Goal: Task Accomplishment & Management: Use online tool/utility

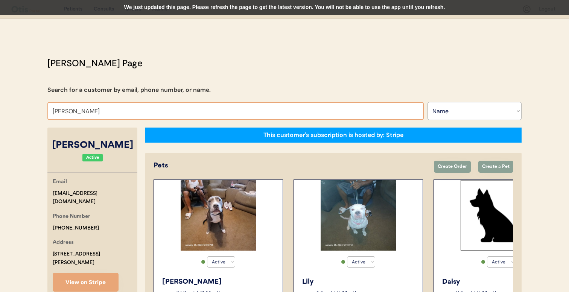
select select ""Name""
select select "true"
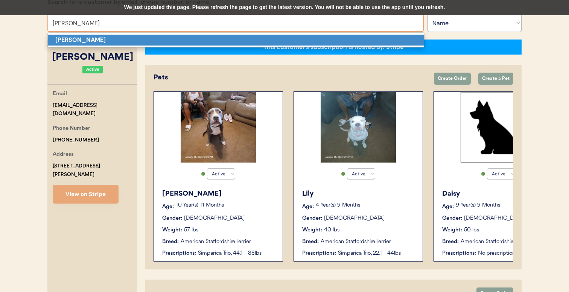
click at [134, 43] on p "Charles Rogers" at bounding box center [236, 40] width 377 height 11
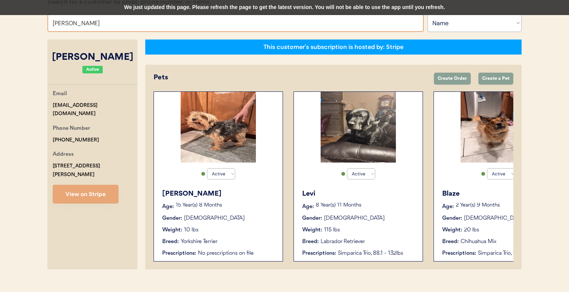
type input "ashley"
type input "ashley pollock"
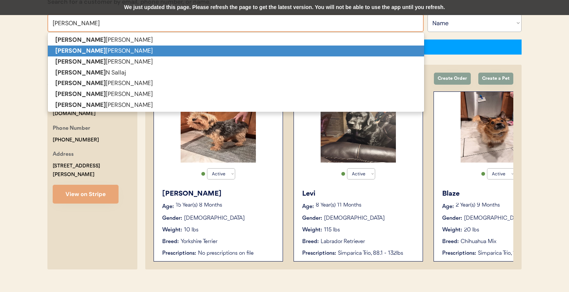
type input "ashley p"
type input "ashley pel"
type input "ashley pelkey"
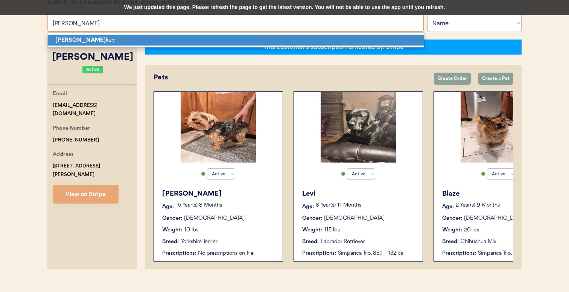
click at [164, 37] on p "Ashley Pel key" at bounding box center [236, 40] width 377 height 11
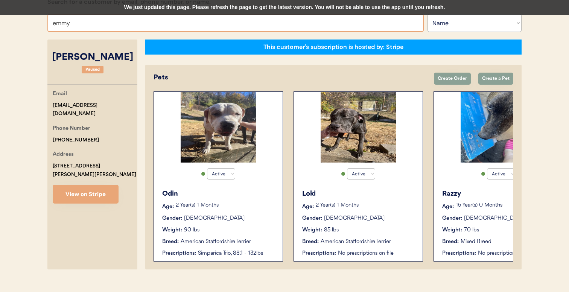
type input "emmy d"
type input "emmy dobyns"
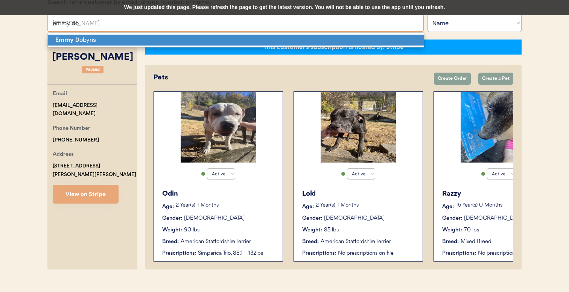
type input "emmy dob"
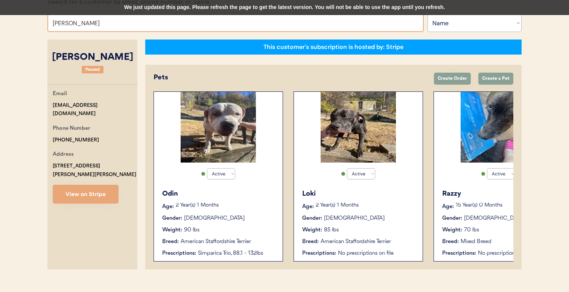
type input "emmy dob"
type input "emmy dobyns"
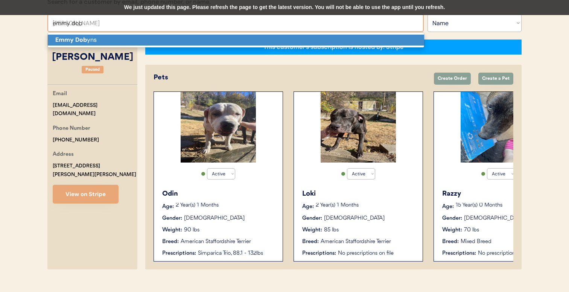
type input "[PERSON_NAME]"
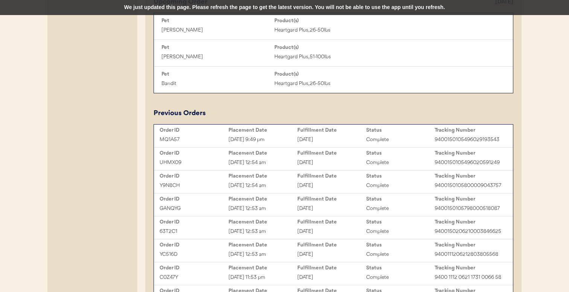
scroll to position [397, 0]
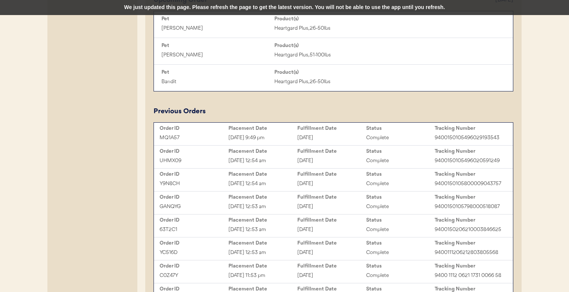
click at [226, 132] on div "MQ1A57 Sep 3, 2025 9:49 pm September 4, 2025 Complete 9400150105496029193543" at bounding box center [334, 137] width 356 height 11
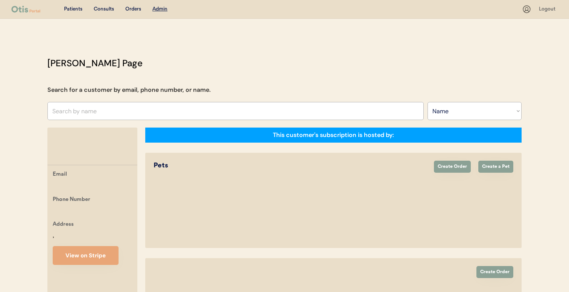
select select ""Name""
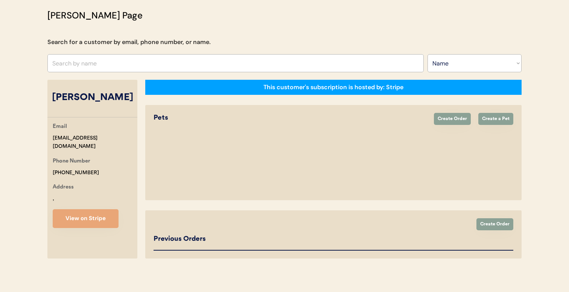
select select "true"
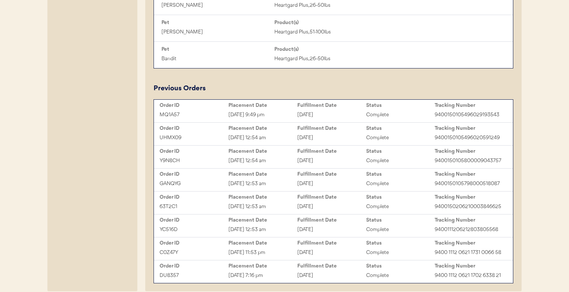
scroll to position [420, 0]
click at [247, 137] on div "[DATE] 12:54 am" at bounding box center [263, 137] width 69 height 9
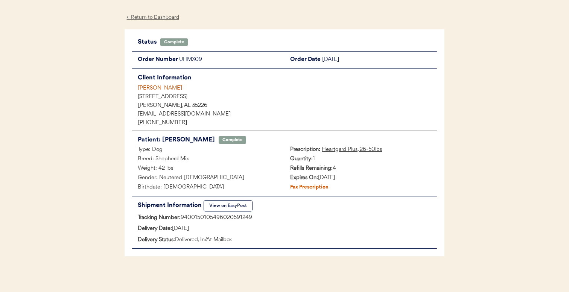
scroll to position [26, 0]
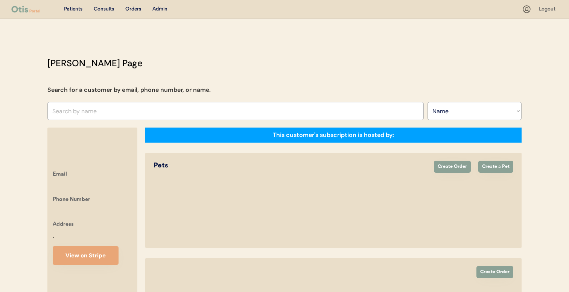
select select ""Name""
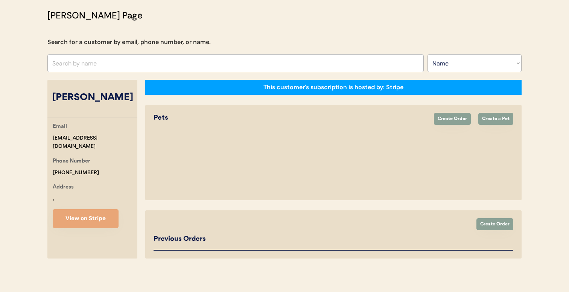
select select "true"
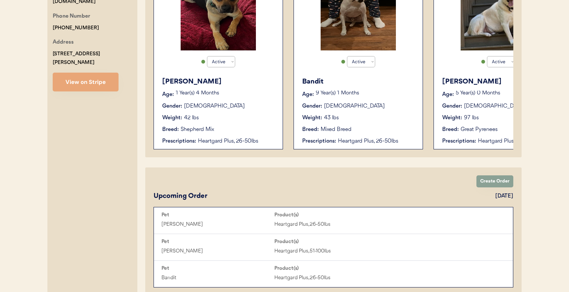
scroll to position [201, 0]
click at [348, 141] on div "Heartgard Plus, 26-50lbs" at bounding box center [376, 141] width 77 height 8
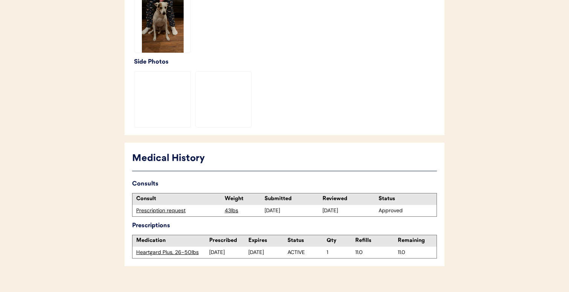
scroll to position [259, 0]
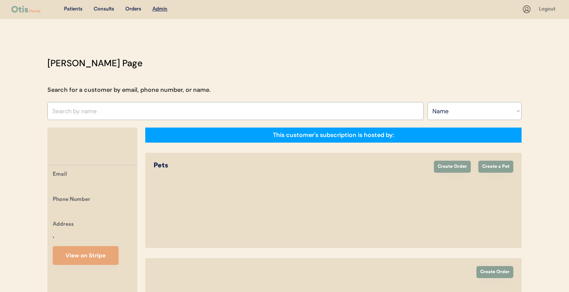
select select ""Name""
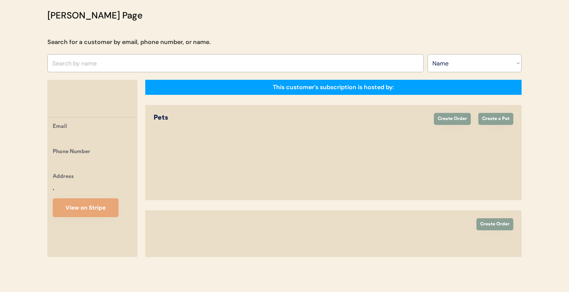
select select "true"
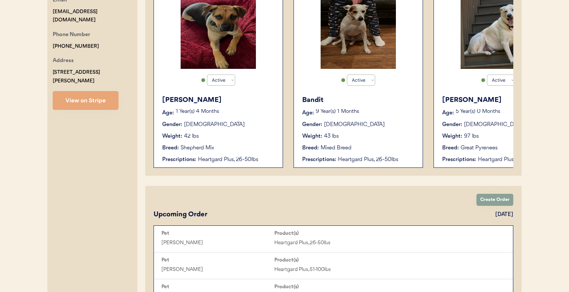
scroll to position [180, 0]
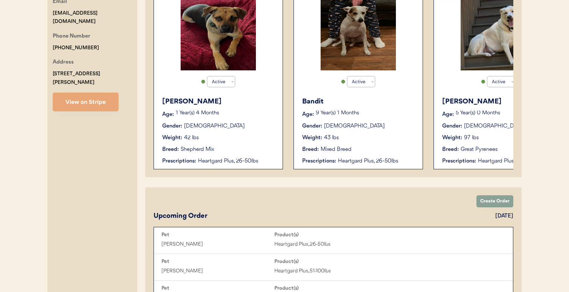
click at [323, 109] on div "Bandit Age: 9 Year(s) 1 Months Gender: Male Weight: 43 lbs Breed: Mixed Breed P…" at bounding box center [358, 131] width 121 height 76
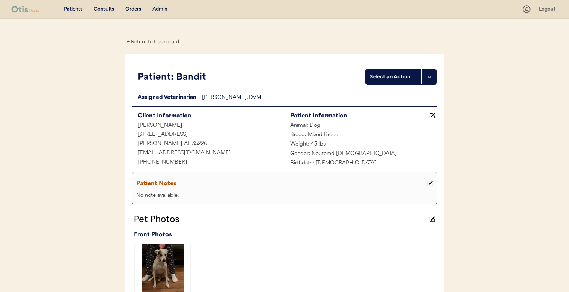
click at [161, 7] on div "Admin" at bounding box center [160, 10] width 15 height 8
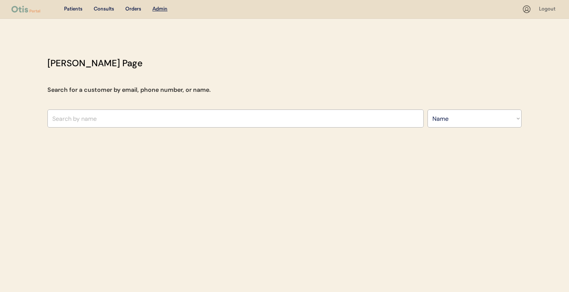
select select ""Name""
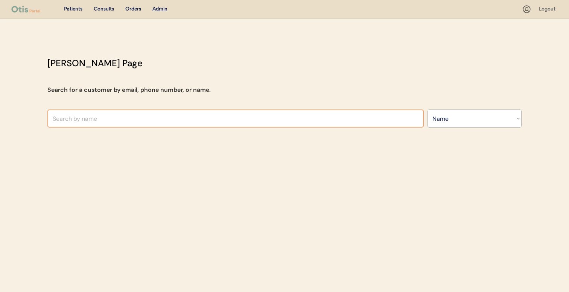
click at [144, 122] on input "text" at bounding box center [235, 119] width 377 height 18
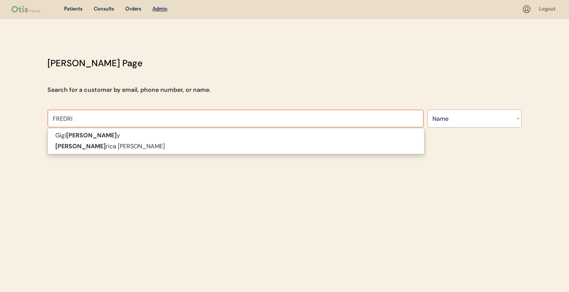
type input "[PERSON_NAME]"
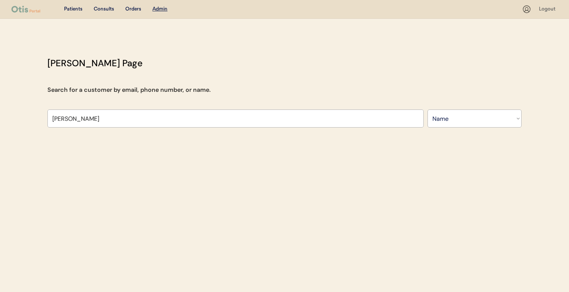
type input "[PERSON_NAME]"
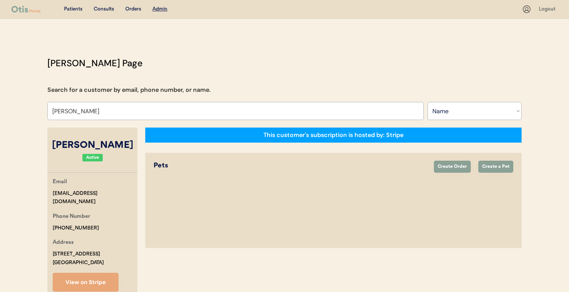
select select "true"
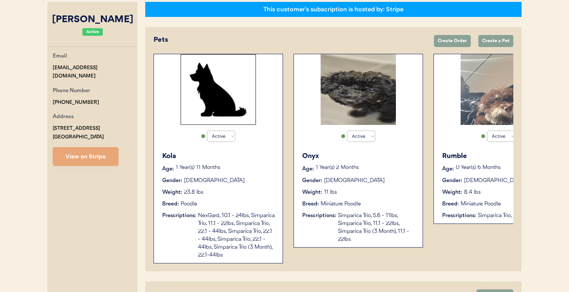
scroll to position [126, 0]
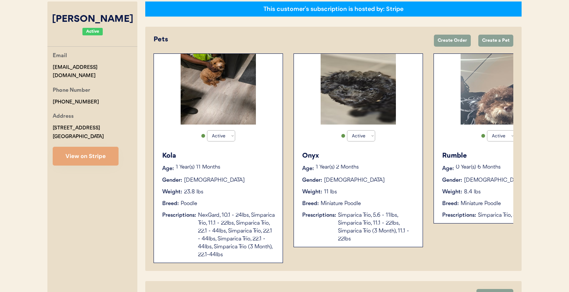
type input "Fredrica C Evans"
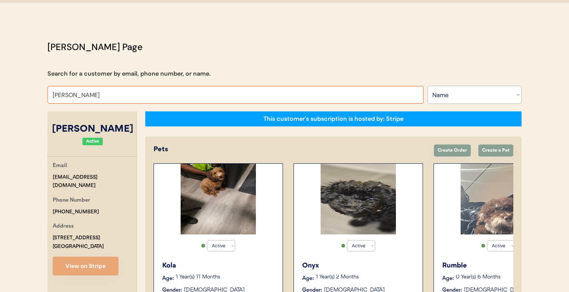
scroll to position [0, 0]
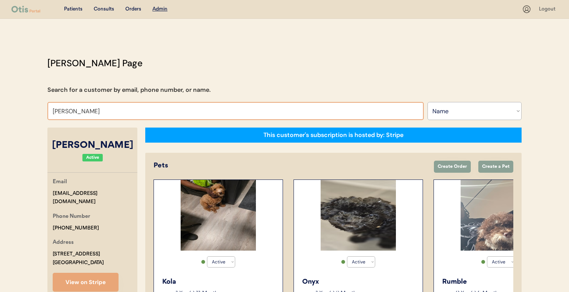
type input "vicki"
type input "vicki Bodai"
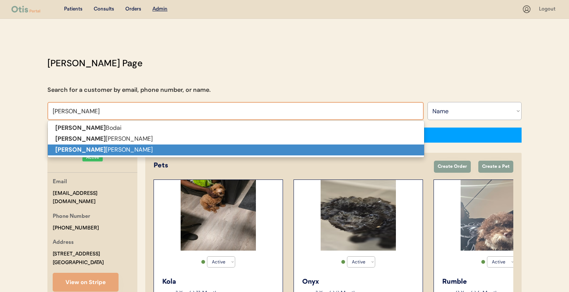
click at [119, 148] on p "Vicki Hubbard" at bounding box center [236, 150] width 377 height 11
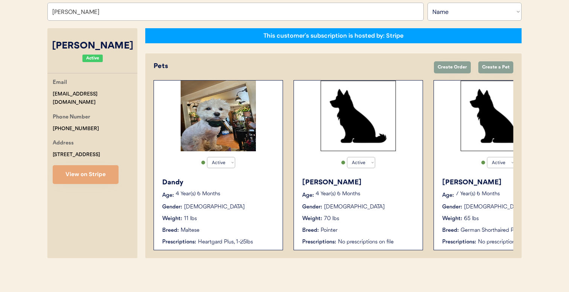
type input "[PERSON_NAME]"
click at [169, 183] on div "Dandy" at bounding box center [218, 183] width 113 height 10
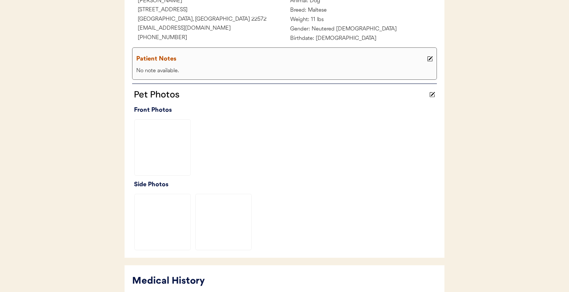
scroll to position [259, 0]
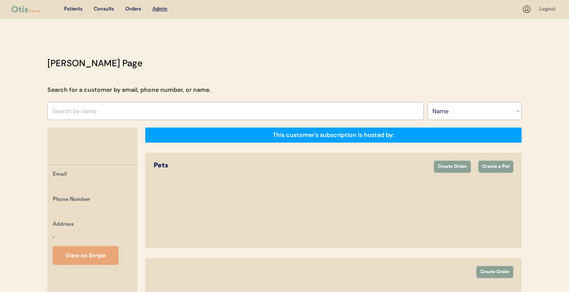
select select ""Name""
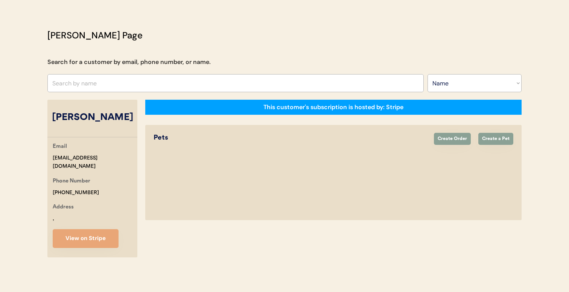
scroll to position [99, 0]
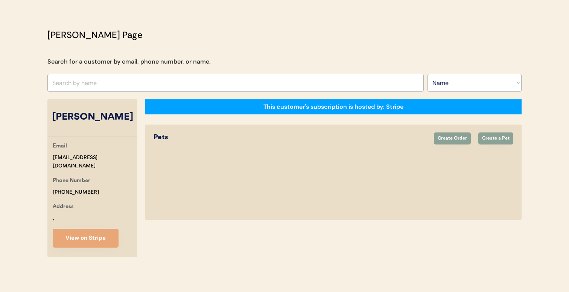
select select "true"
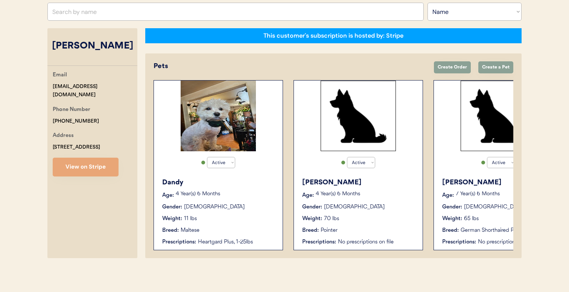
scroll to position [0, 60]
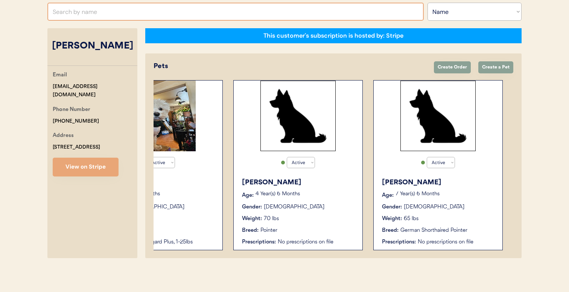
click at [189, 15] on input "text" at bounding box center [235, 12] width 377 height 18
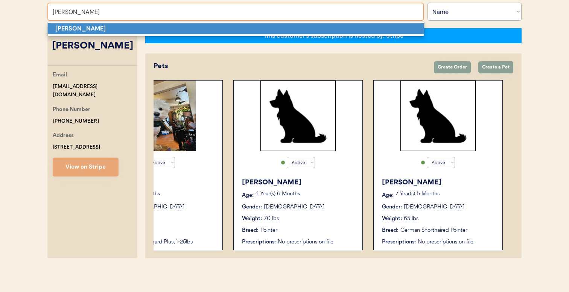
click at [174, 30] on p "[PERSON_NAME]" at bounding box center [236, 28] width 377 height 11
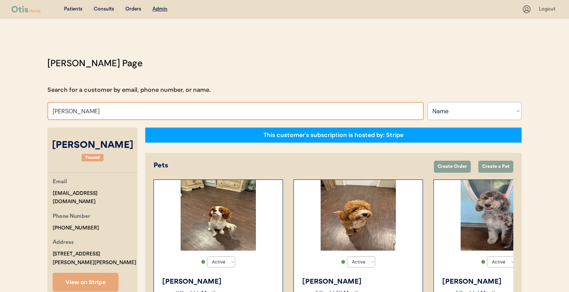
click at [170, 111] on input "Hope Ross" at bounding box center [235, 111] width 377 height 18
type input "tj hann"
type input "tj hannold"
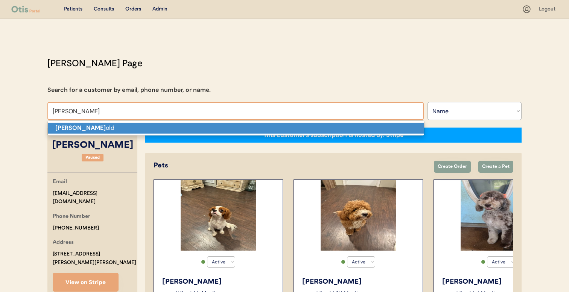
click at [166, 124] on p "Tj Hann old" at bounding box center [236, 128] width 377 height 11
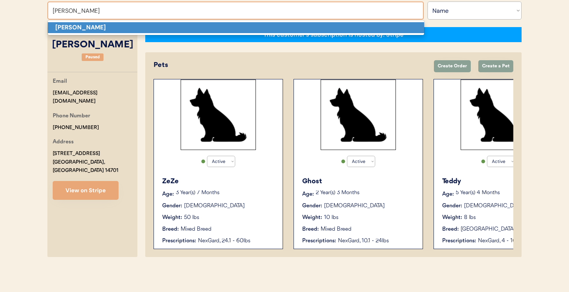
click at [228, 29] on p "Jennifer Hamner" at bounding box center [236, 27] width 377 height 11
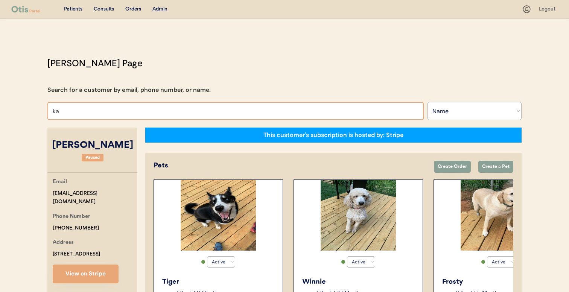
type input "kat"
type input "katie McLaren"
type input "lat"
type input "latoya Williams"
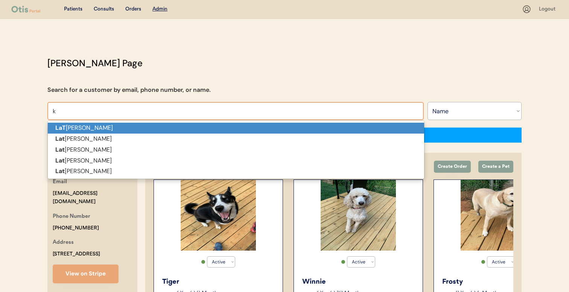
type input "ka"
type input "katie McLaren"
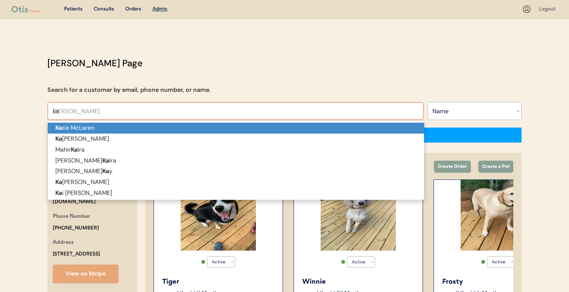
type input "kat"
type input "katel"
type input "katelyn Murphy"
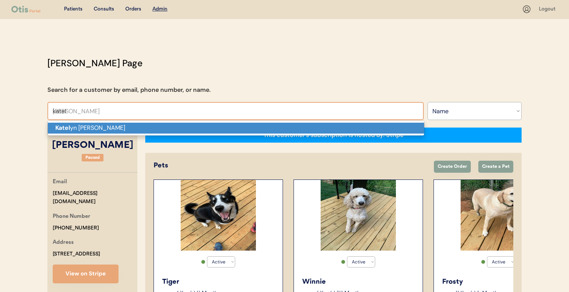
type input "katel"
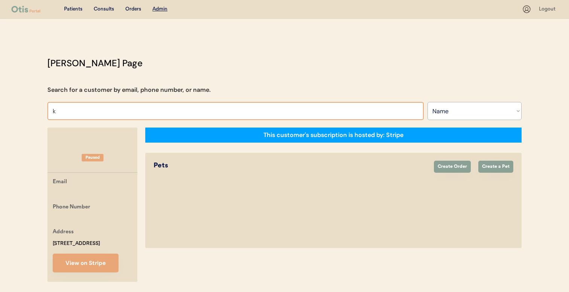
type input "ka"
type input "katie McLaren"
type input "kat"
type input "katlynn ph"
type input "ka"
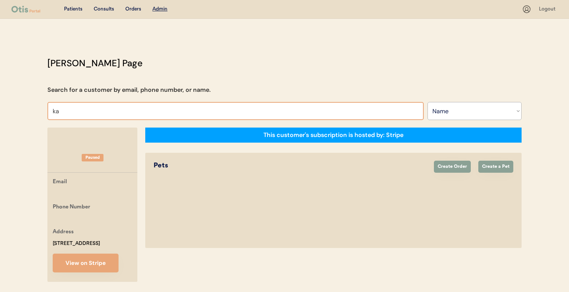
type input "katie McLaren"
type input "kat"
type input "katie McLaren"
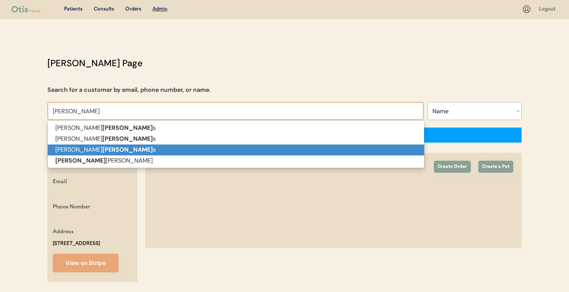
click at [199, 151] on p "Sheri Phillip s" at bounding box center [236, 150] width 377 height 11
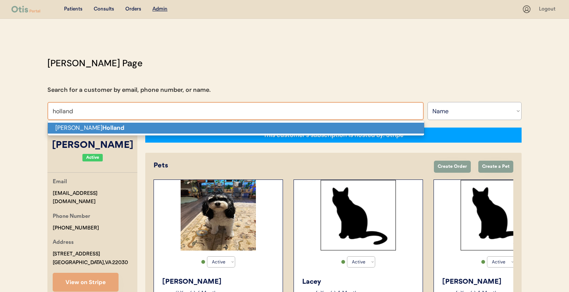
click at [141, 125] on p "Michael G Holland" at bounding box center [236, 128] width 377 height 11
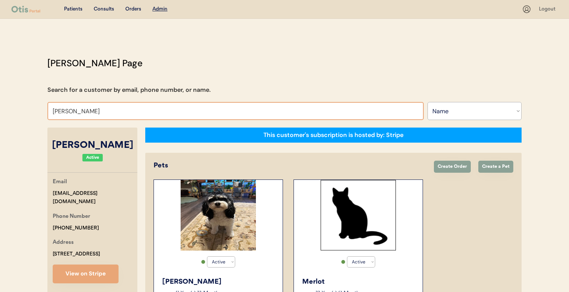
click at [143, 113] on input "Michael G Holland" at bounding box center [235, 111] width 377 height 18
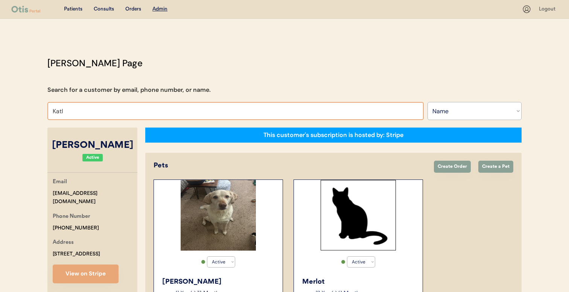
type input "Kat"
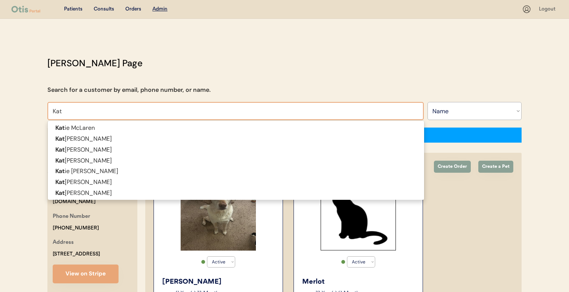
type input "Katie McLaren"
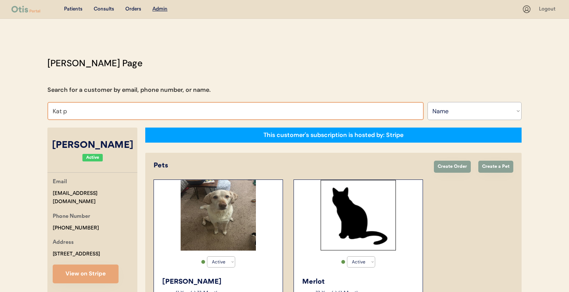
type input "Kat ph"
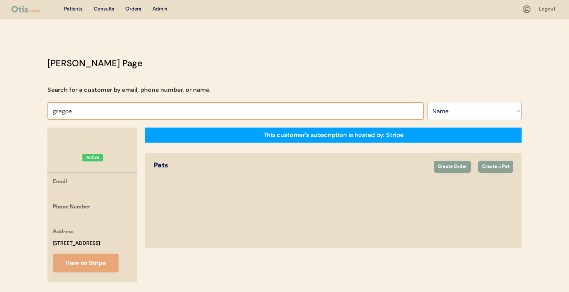
type input "grego"
type input "gregory Lee"
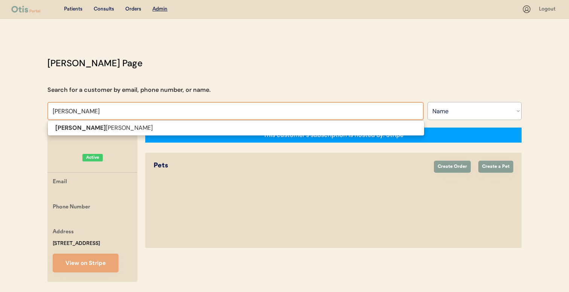
type input "gregory"
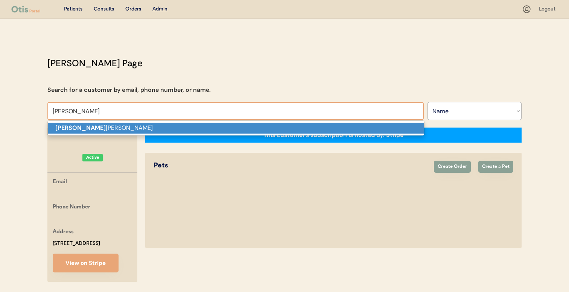
click at [202, 126] on p "Gregory Lee" at bounding box center [236, 128] width 377 height 11
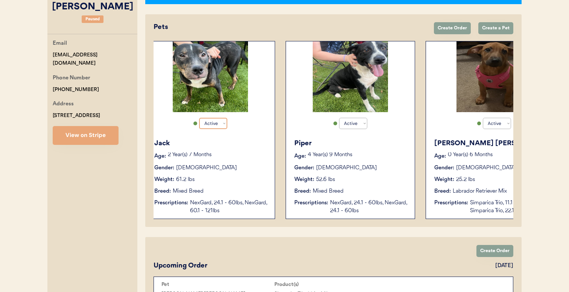
scroll to position [0, 8]
type input "Gregory Lee"
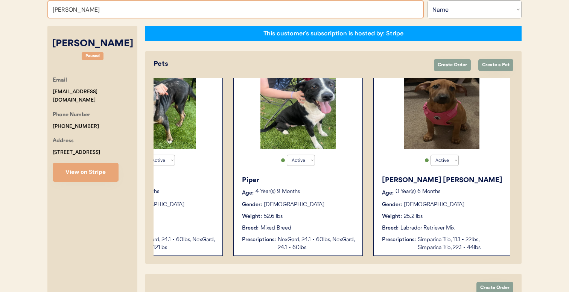
scroll to position [107, 0]
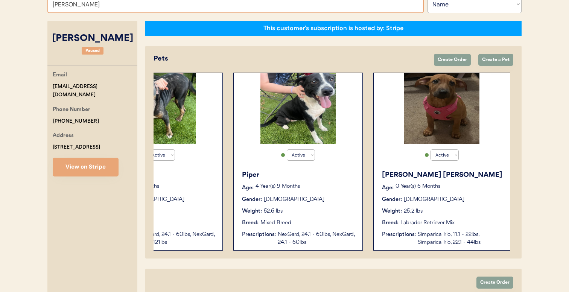
click at [461, 187] on p "0 Year(s) 6 Months" at bounding box center [449, 186] width 107 height 5
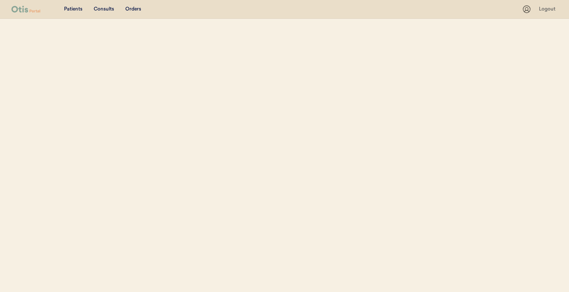
select select ""Name""
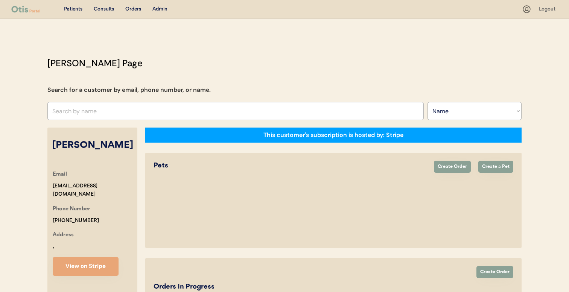
select select "true"
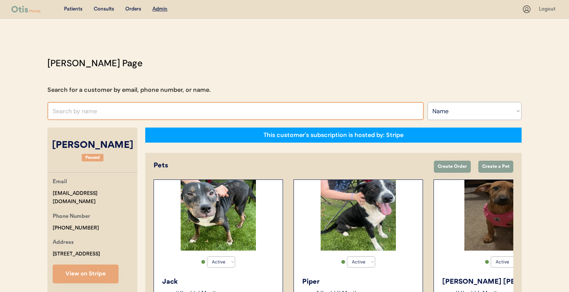
click at [188, 114] on input "text" at bounding box center [235, 111] width 377 height 18
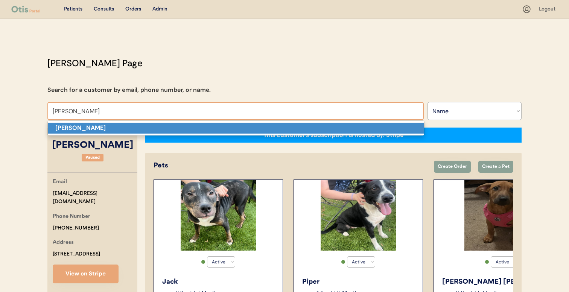
click at [190, 128] on p "Lori Dixon" at bounding box center [236, 128] width 377 height 11
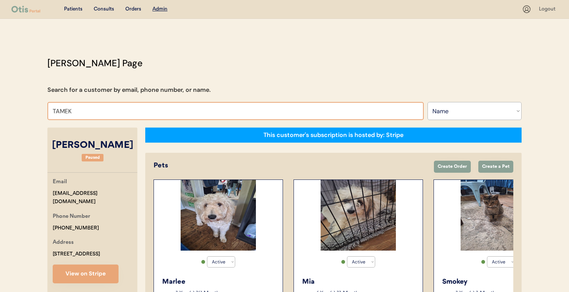
type input "TAMEKA"
type input "TAMEKA Young"
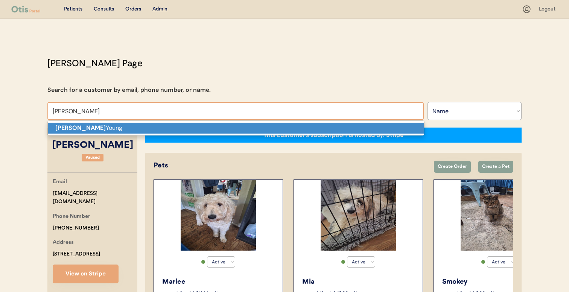
click at [183, 128] on p "Tameka Young" at bounding box center [236, 128] width 377 height 11
type input "Tameka Young"
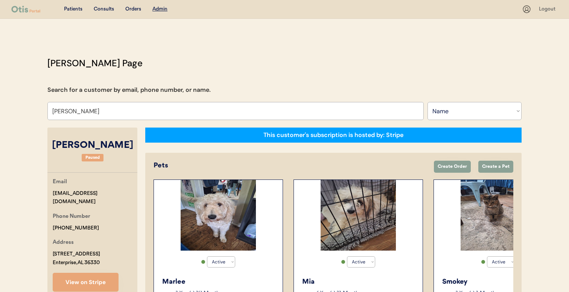
select select "false"
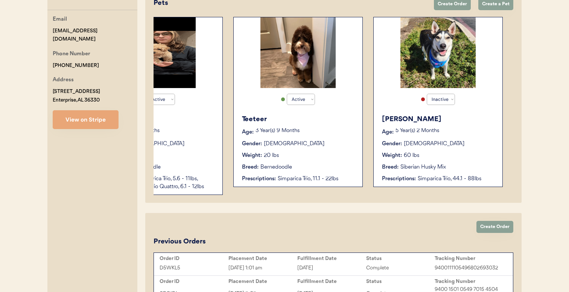
scroll to position [98, 0]
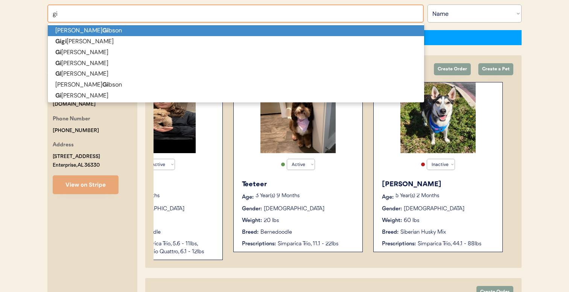
type input "gin"
type input "gina Hitson"
type input "gina"
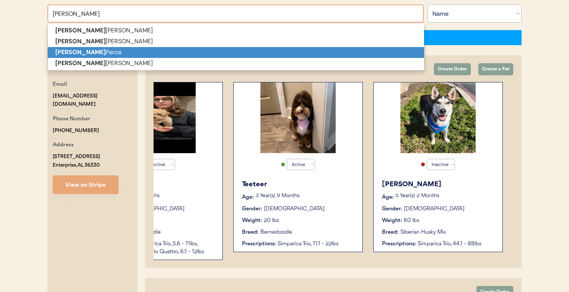
click at [175, 51] on p "Gina Perce" at bounding box center [236, 52] width 377 height 11
type input "Gina Perce"
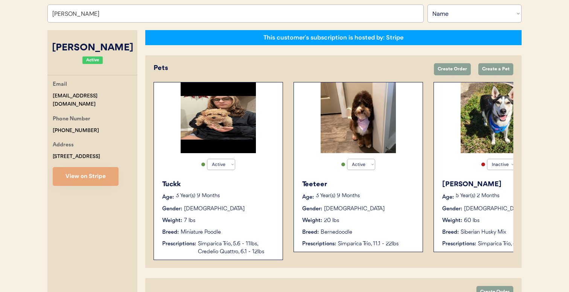
select select "true"
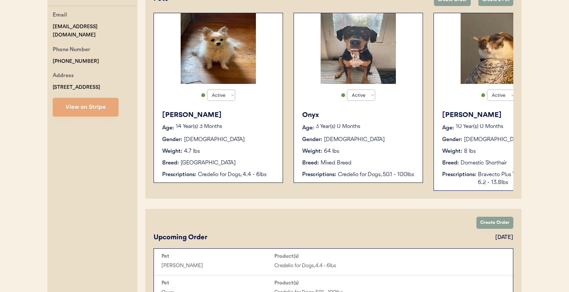
type input "Gina Perce"
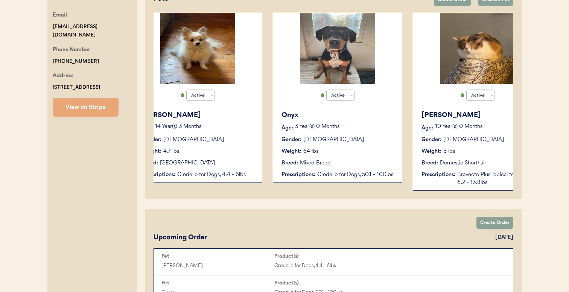
scroll to position [0, 60]
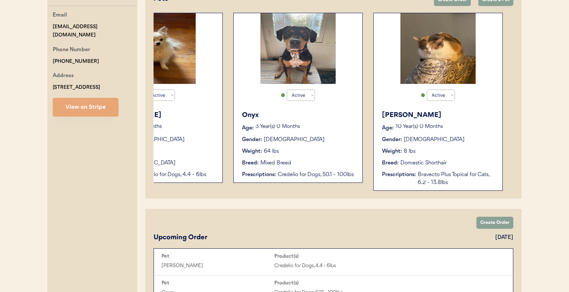
click at [395, 132] on div "Meah Age: 10 Year(s) 0 Months Gender: Female Weight: 8 lbs Breed: Domestic Shor…" at bounding box center [438, 149] width 121 height 84
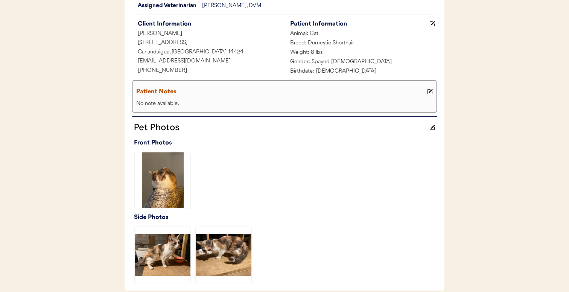
scroll to position [266, 0]
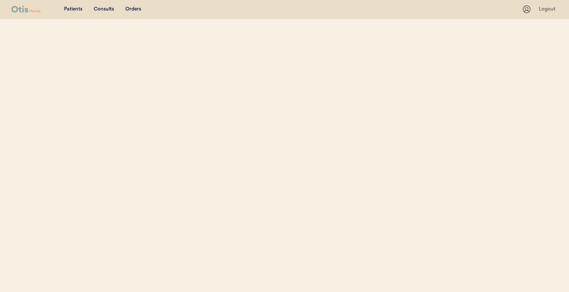
select select ""Name""
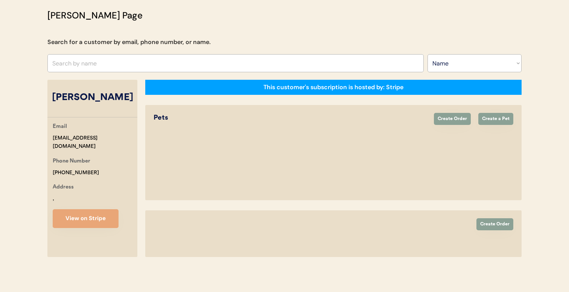
select select "true"
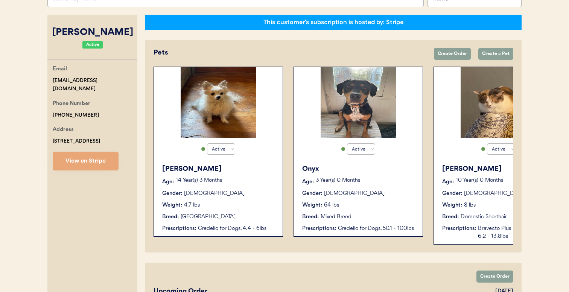
scroll to position [21, 0]
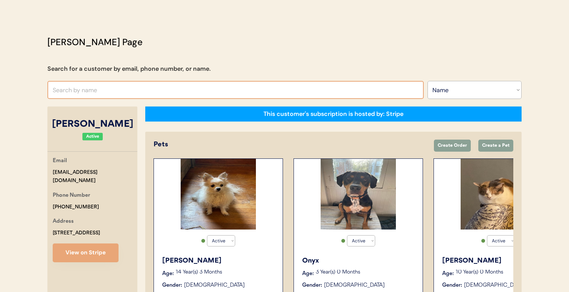
click at [187, 81] on input "text" at bounding box center [235, 90] width 377 height 18
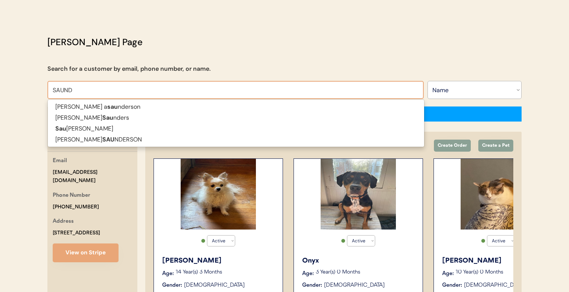
type input "SAUNDR"
type input "[PERSON_NAME]"
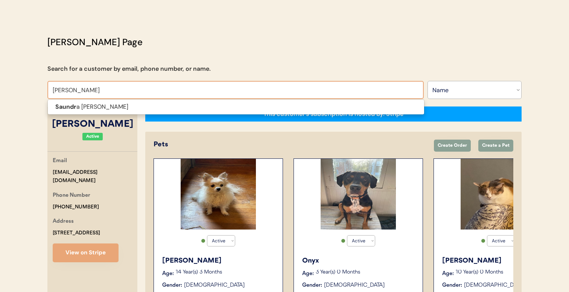
type input "[PERSON_NAME]"
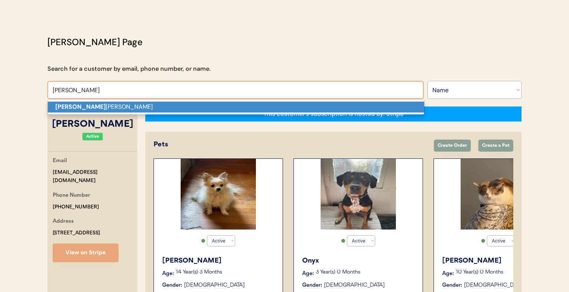
click at [182, 105] on p "[PERSON_NAME]" at bounding box center [236, 107] width 377 height 11
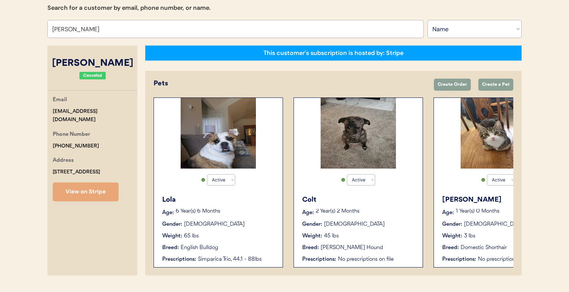
scroll to position [101, 0]
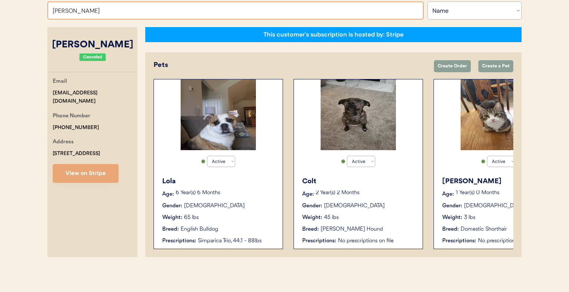
type input "STEPHANIE FRA"
type input "STEPHANIE FRAzer"
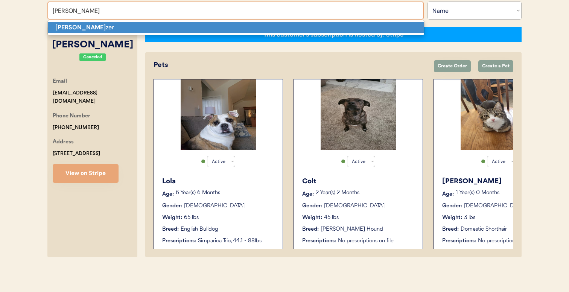
click at [191, 26] on p "Stephanie Fra zer" at bounding box center [236, 27] width 377 height 11
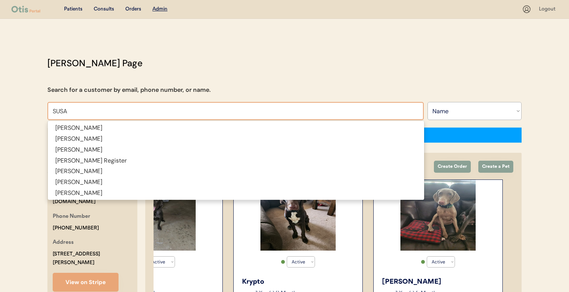
type input "SUSA"
type input "SUSAn Keller"
type input "SUSAN CHEN"
type input "SUSAN CHENault"
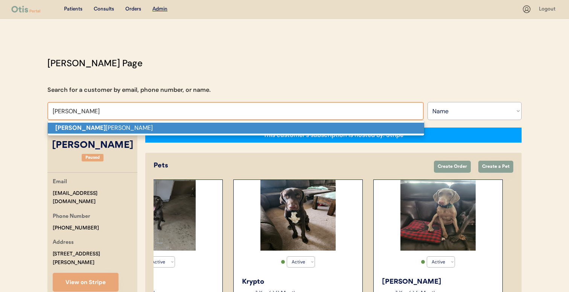
click at [208, 127] on p "Susan Chen ault" at bounding box center [236, 128] width 377 height 11
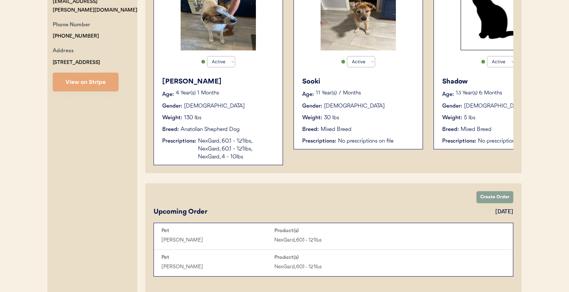
scroll to position [201, 0]
type input "Susan Chenault"
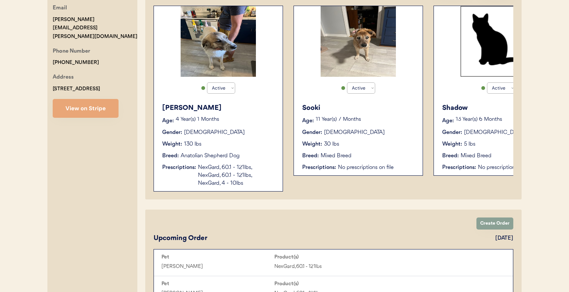
scroll to position [176, 0]
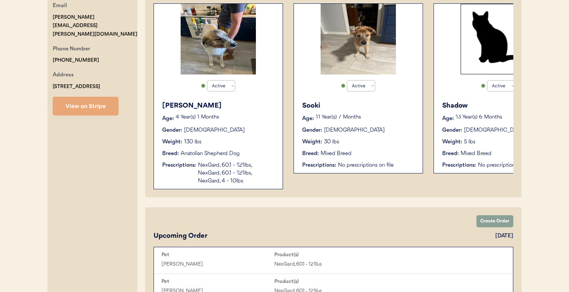
click at [262, 158] on div "Bernie Age: 4 Year(s) 1 Months Gender: Male Weight: 130 lbs Breed: Anatolian Sh…" at bounding box center [218, 143] width 121 height 92
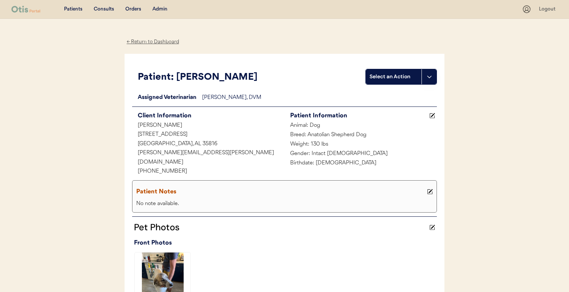
click at [160, 6] on div "Admin" at bounding box center [160, 10] width 15 height 8
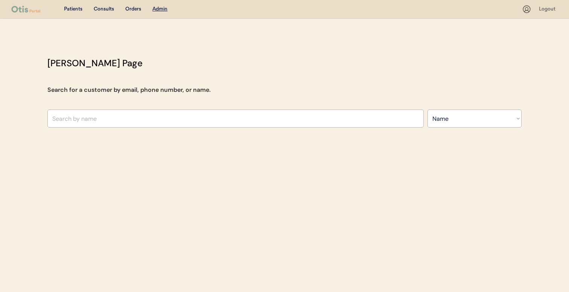
select select ""Name""
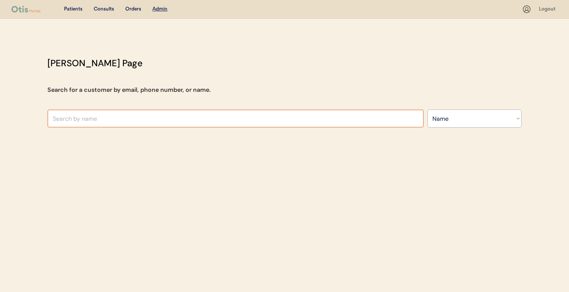
click at [204, 119] on input "text" at bounding box center [235, 119] width 377 height 18
type input "[PERSON_NAME]"
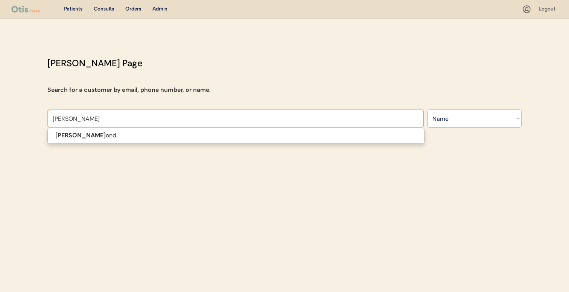
type input "[PERSON_NAME]"
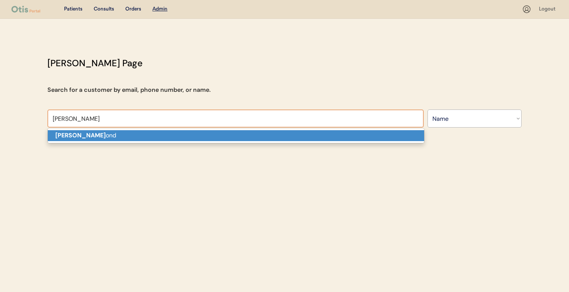
click at [195, 136] on p "[PERSON_NAME] ond" at bounding box center [236, 135] width 377 height 11
type input "[PERSON_NAME]"
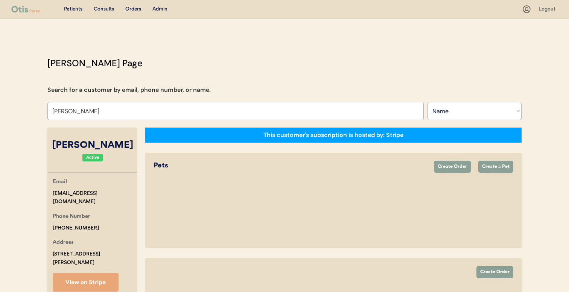
select select "true"
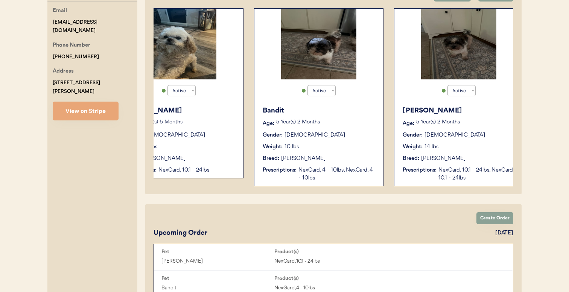
scroll to position [0, 60]
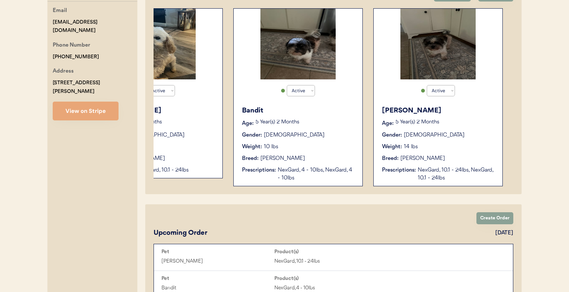
type input "[PERSON_NAME]"
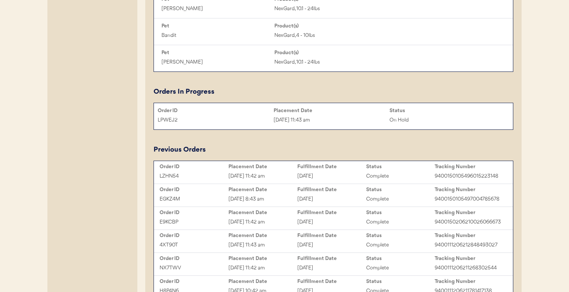
scroll to position [483, 0]
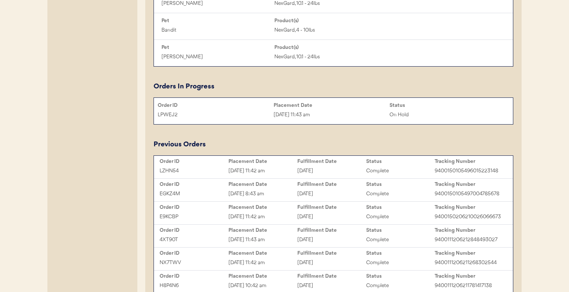
click at [337, 111] on div "Aug 21, 2025 11:43 am" at bounding box center [332, 115] width 116 height 9
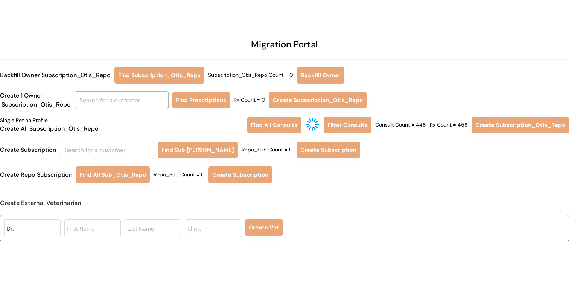
click at [197, 122] on div "Single Pet on Profile Create All Subscription_Otis_Repo" at bounding box center [122, 125] width 244 height 17
click at [121, 180] on button "Find All Sub_Otis_Repo" at bounding box center [113, 174] width 74 height 17
click at [249, 179] on button "Create Subscription" at bounding box center [246, 174] width 64 height 17
